Goal: Task Accomplishment & Management: Use online tool/utility

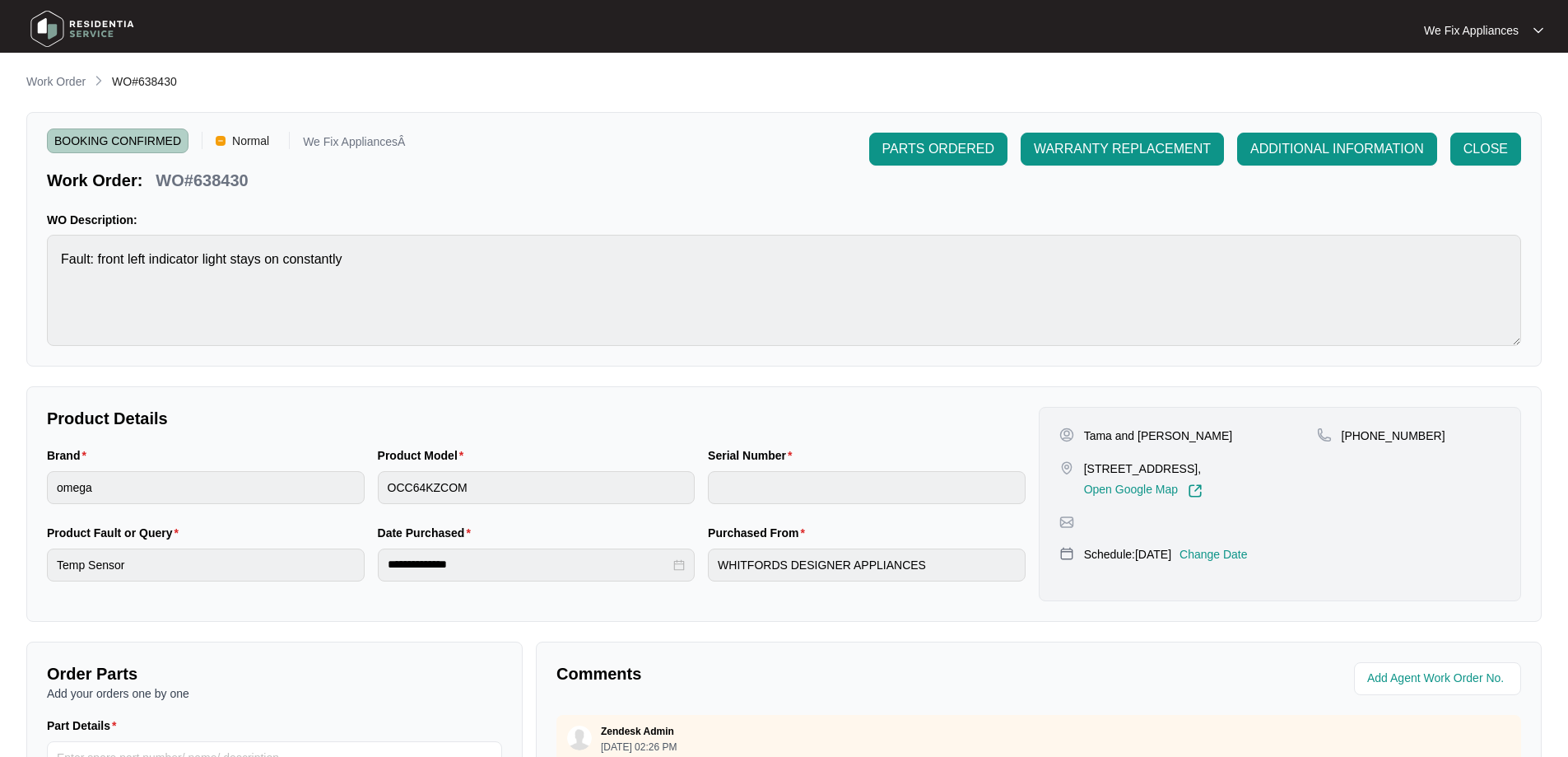
click at [99, 39] on img at bounding box center [82, 28] width 115 height 50
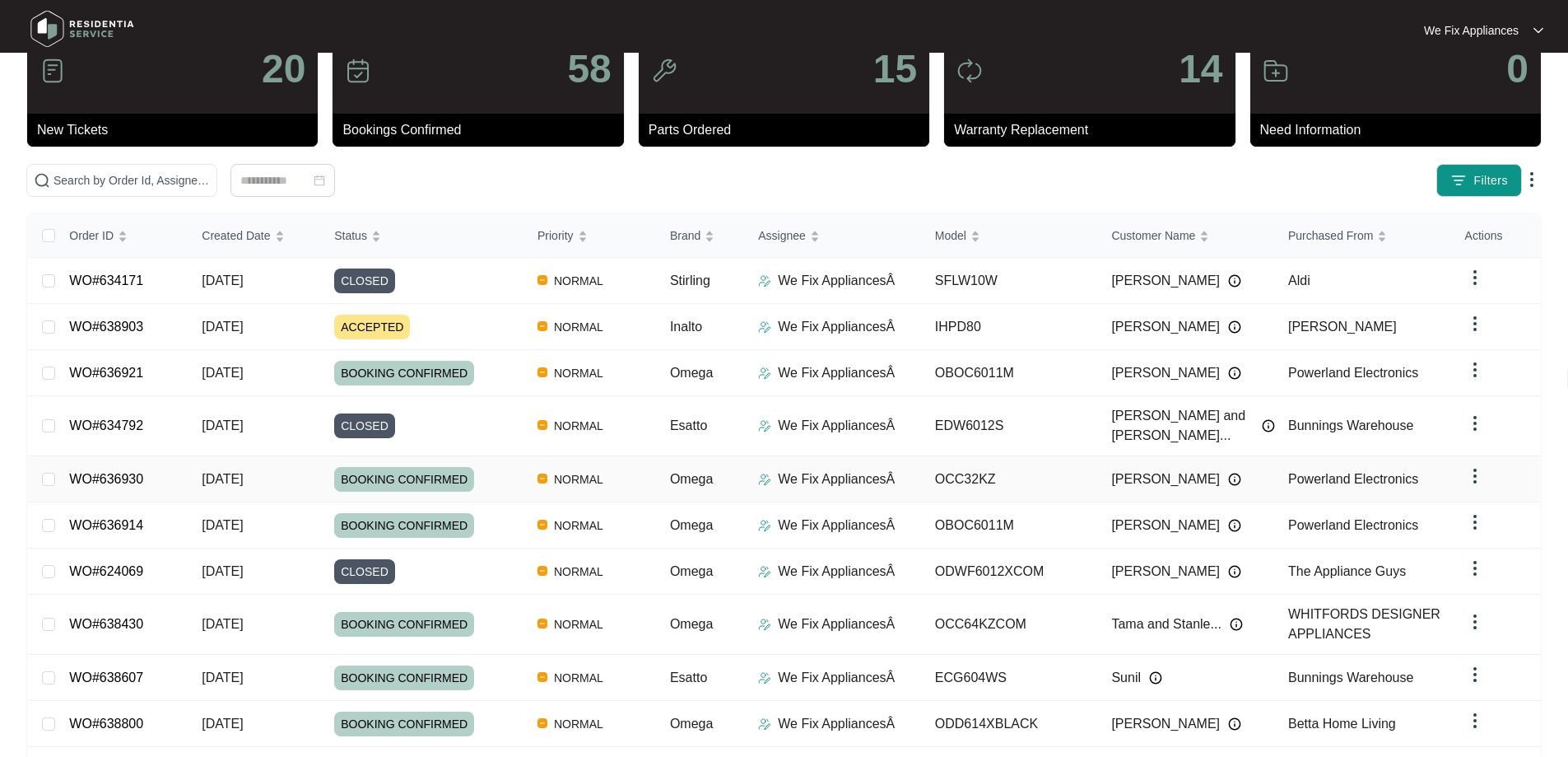
scroll to position [105, 0]
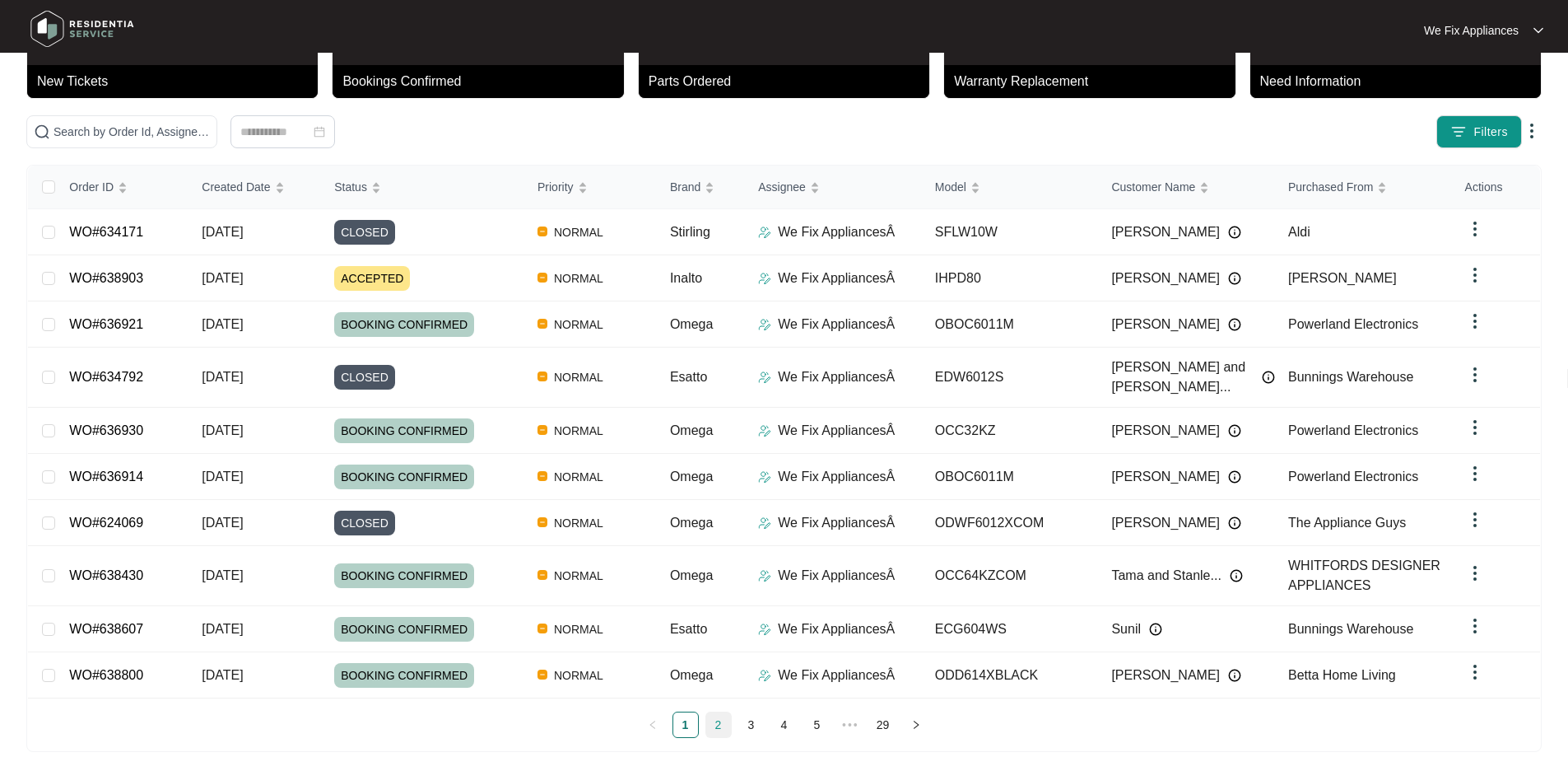
click at [728, 712] on link "2" at bounding box center [719, 724] width 24 height 24
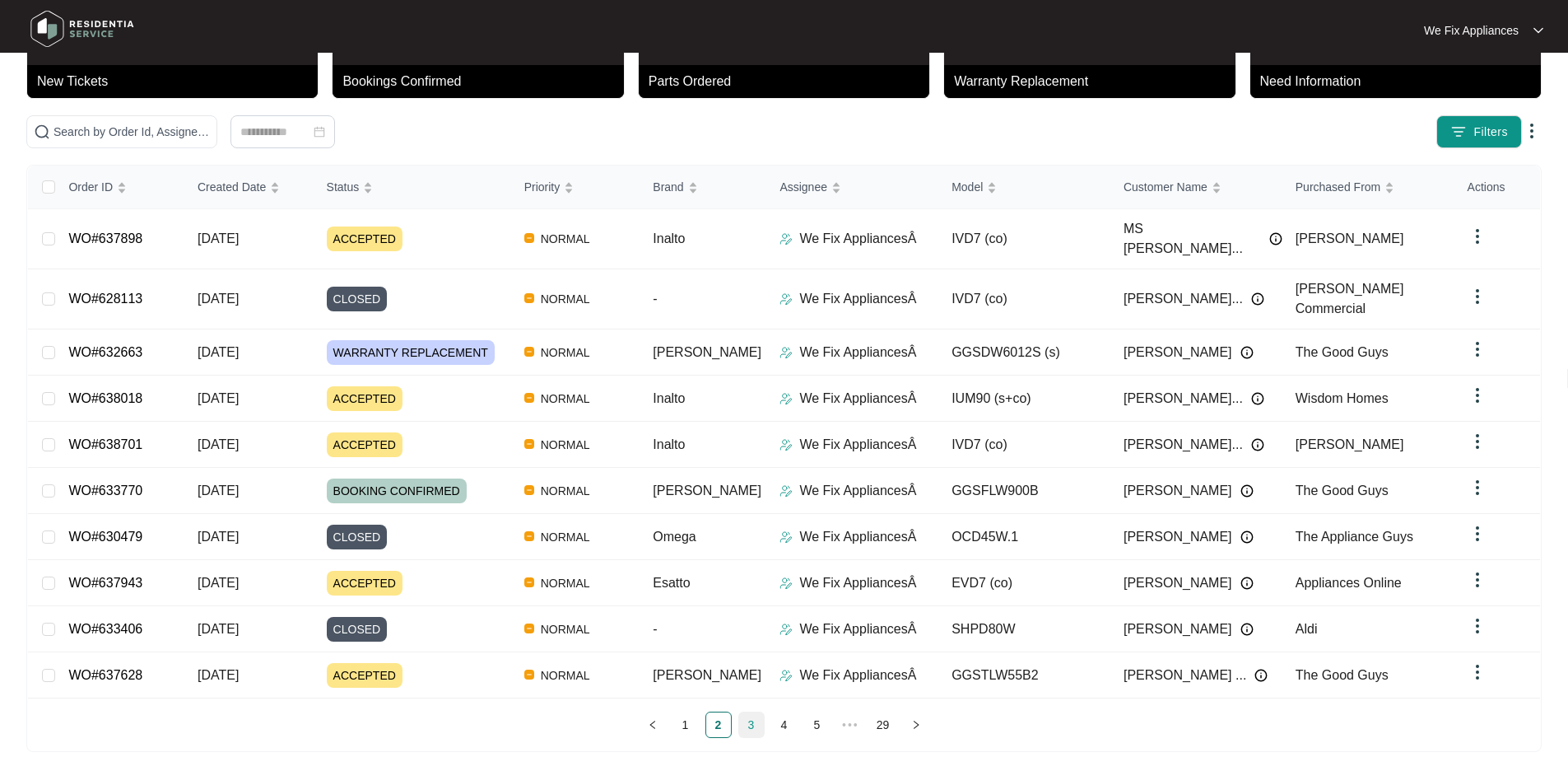
click at [750, 712] on link "3" at bounding box center [751, 724] width 24 height 24
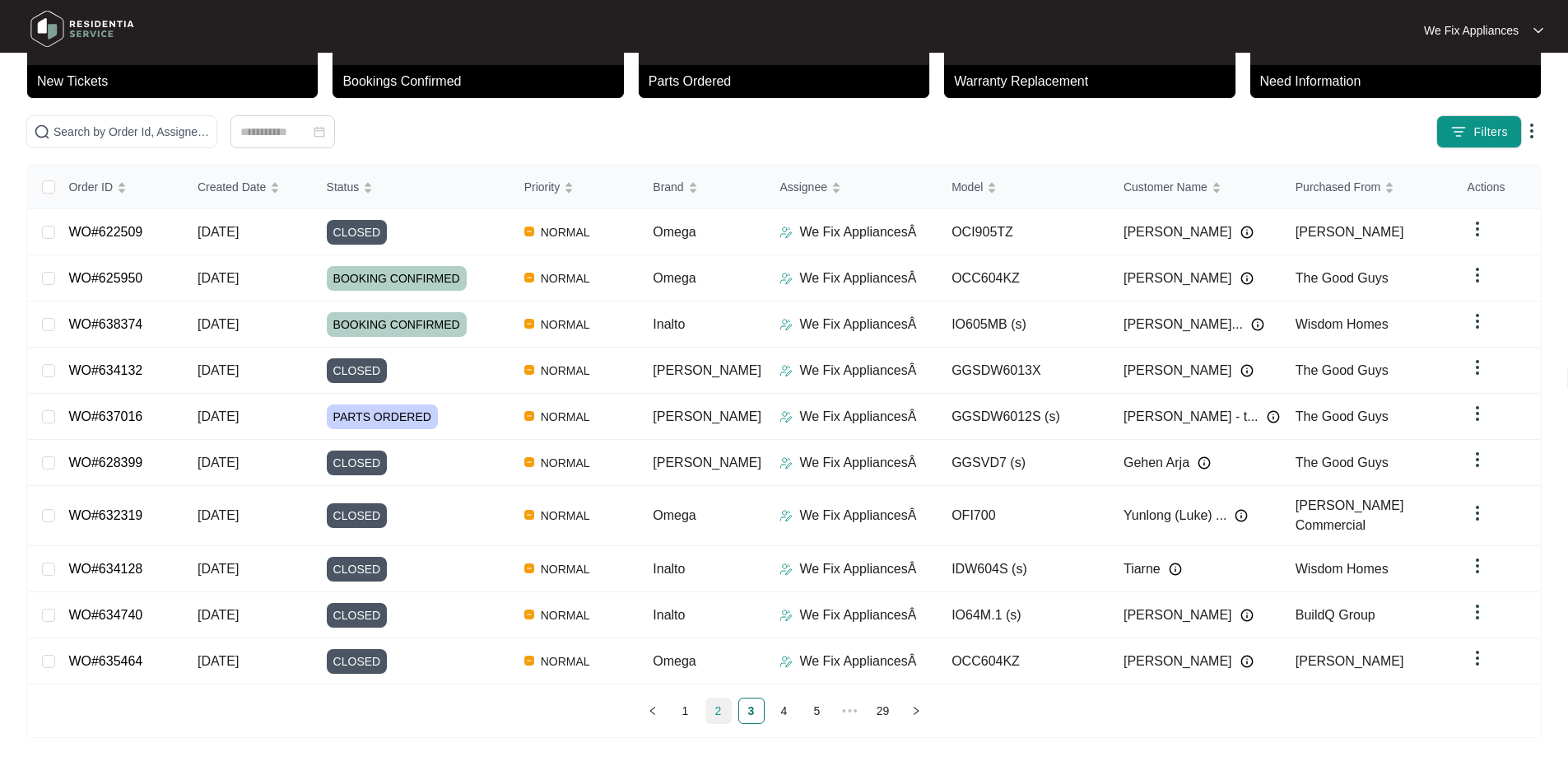
click at [717, 710] on link "2" at bounding box center [719, 710] width 24 height 24
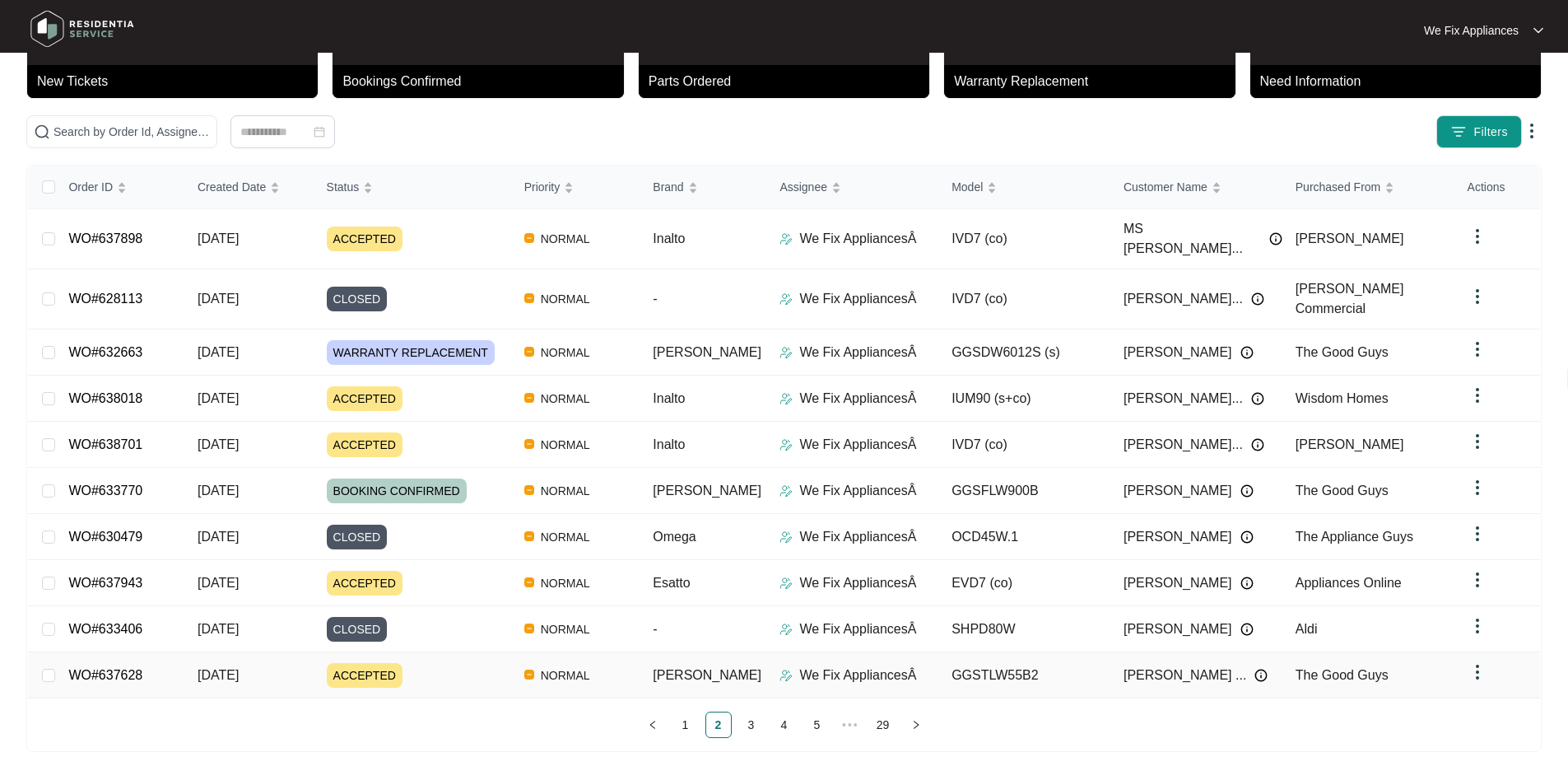
click at [128, 668] on link "WO#637628" at bounding box center [105, 675] width 74 height 14
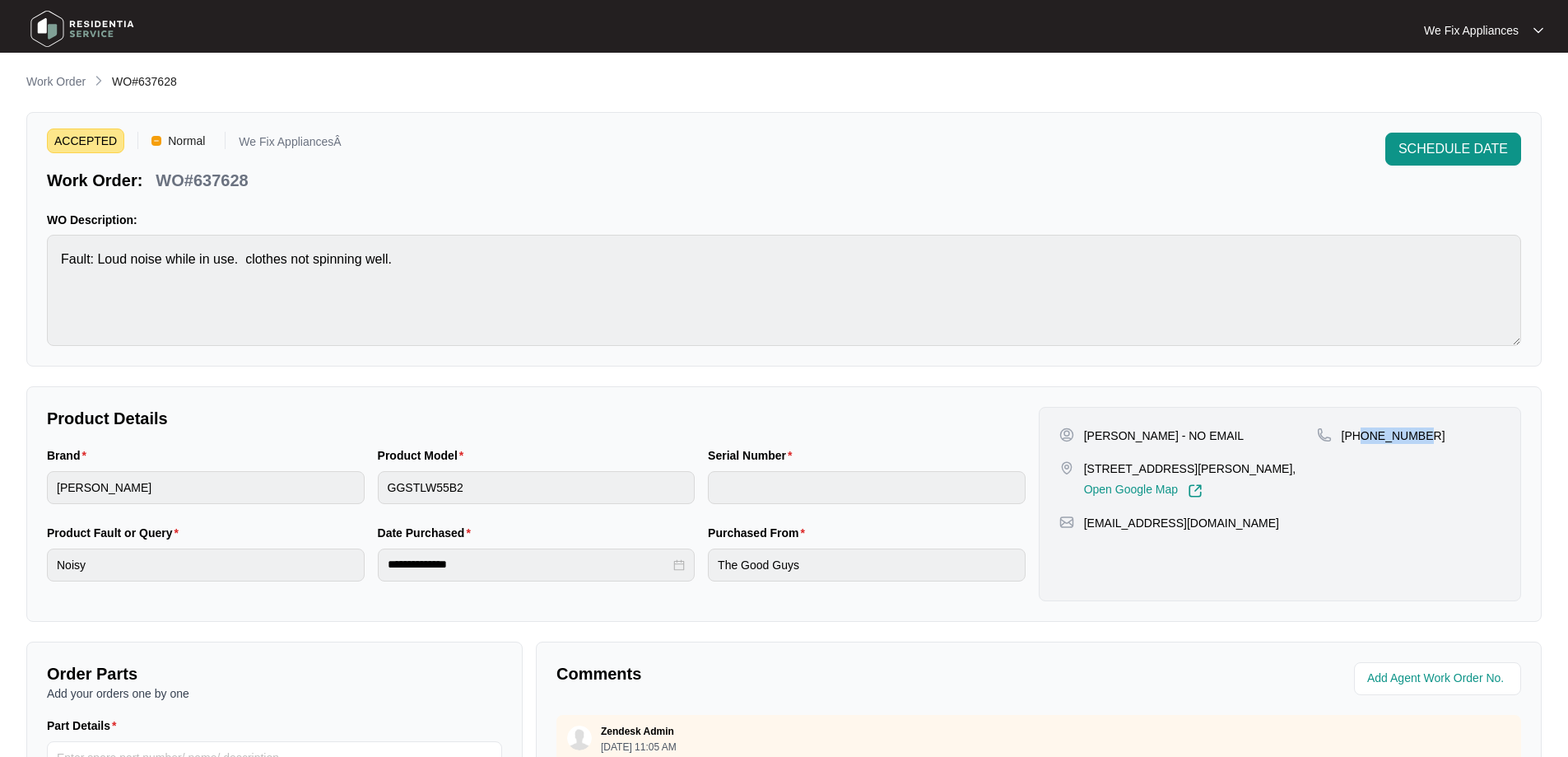
drag, startPoint x: 1422, startPoint y: 435, endPoint x: 1362, endPoint y: 436, distance: 60.0
click at [1362, 436] on div "[PHONE_NUMBER]" at bounding box center [1409, 436] width 184 height 17
copy p "499002010"
click at [66, 36] on img at bounding box center [82, 28] width 115 height 50
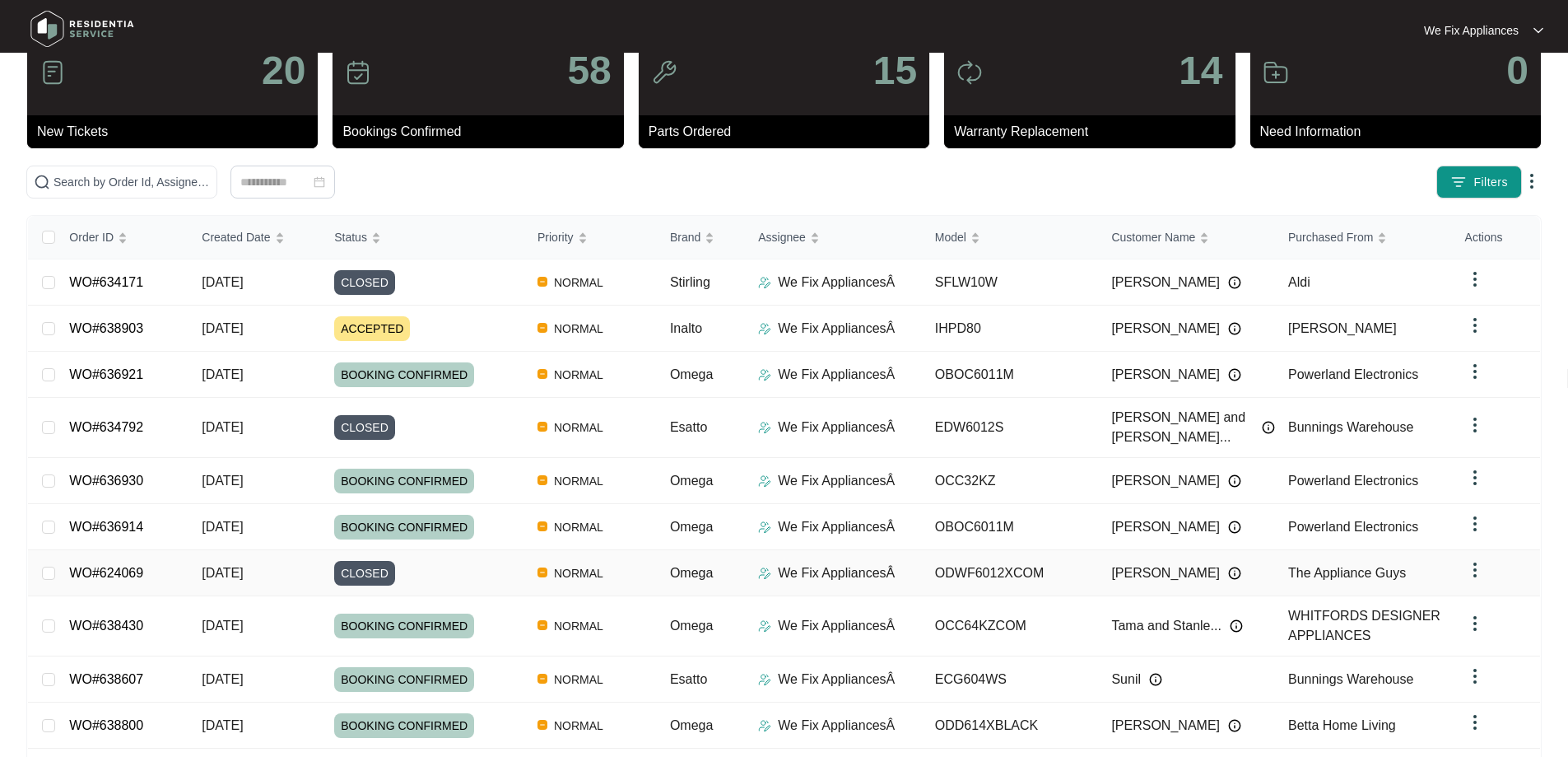
scroll to position [105, 0]
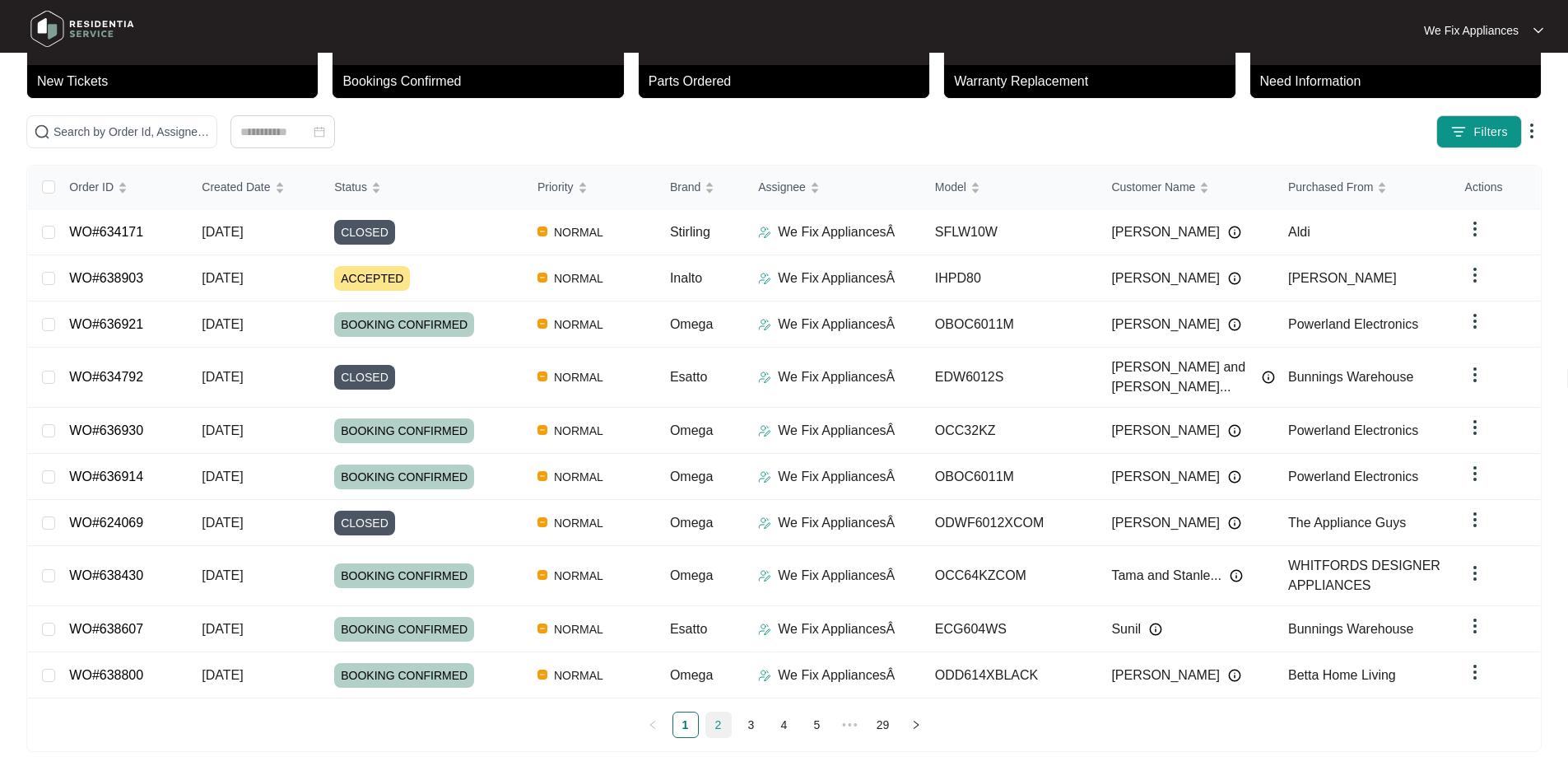
click at [714, 712] on link "2" at bounding box center [719, 724] width 24 height 24
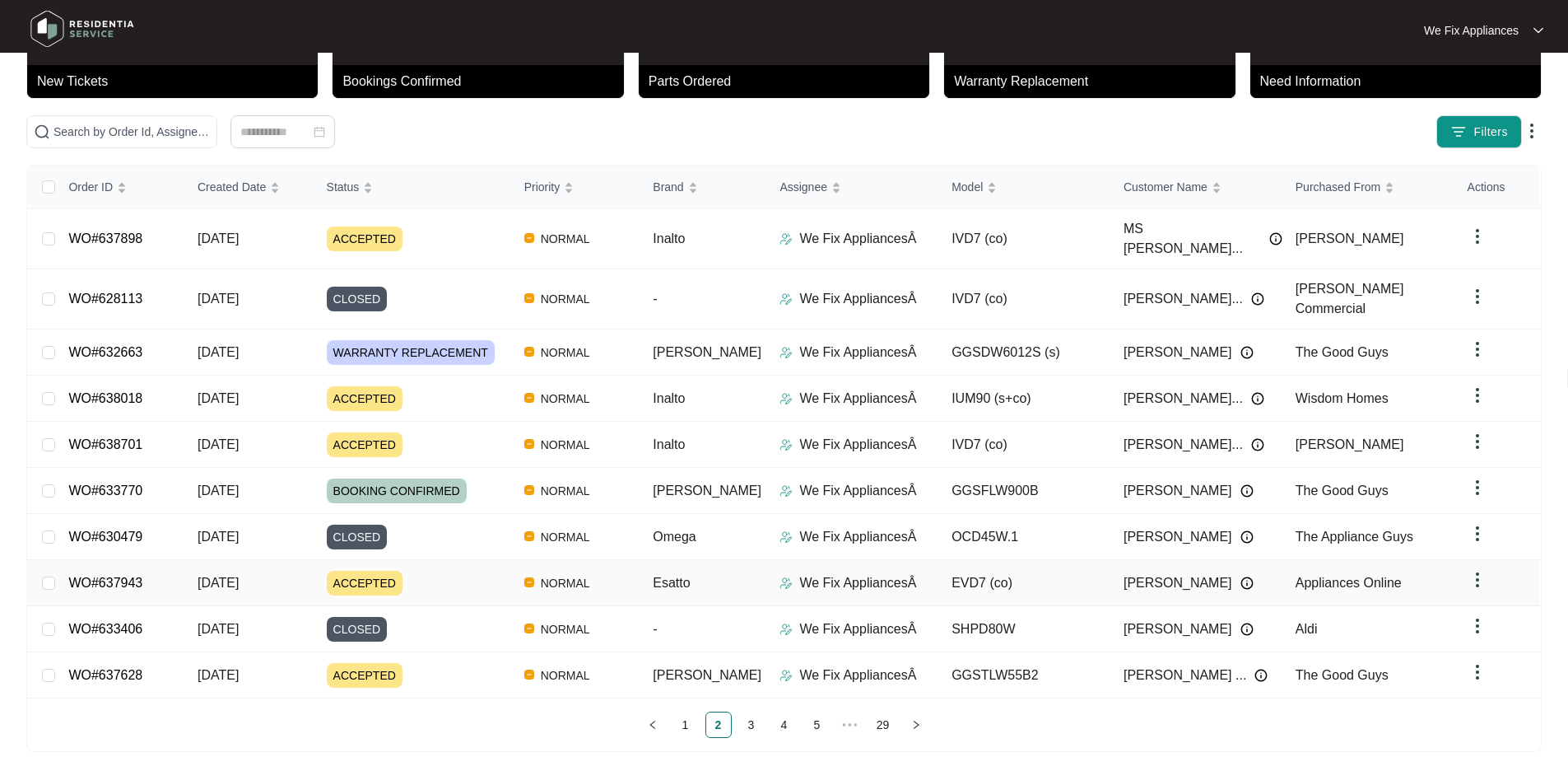
click at [117, 575] on link "WO#637943" at bounding box center [105, 582] width 74 height 14
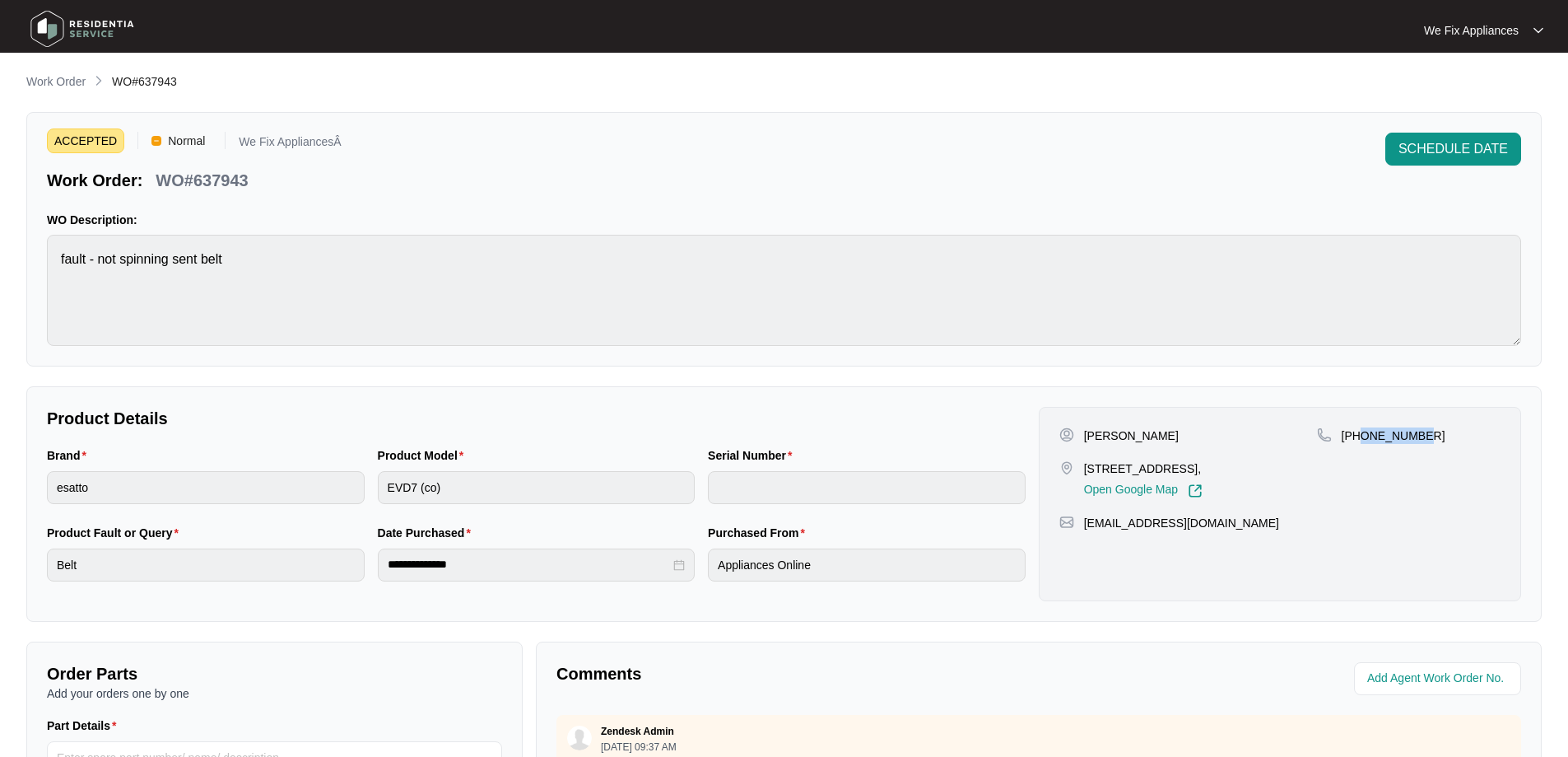
drag, startPoint x: 1421, startPoint y: 439, endPoint x: 1360, endPoint y: 439, distance: 61.0
click at [1360, 439] on div "[PHONE_NUMBER]" at bounding box center [1409, 436] width 184 height 17
copy p "415911164"
